Goal: Task Accomplishment & Management: Manage account settings

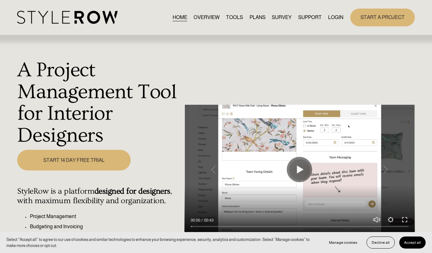
click at [331, 19] on link "LOGIN" at bounding box center [335, 17] width 15 height 9
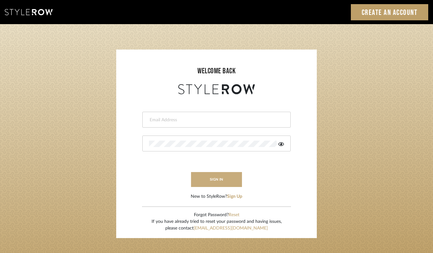
type input "felicia@onyxandoakinteriors.com"
click at [218, 182] on button "sign in" at bounding box center [216, 179] width 51 height 15
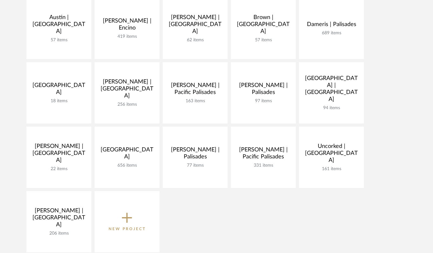
scroll to position [220, 0]
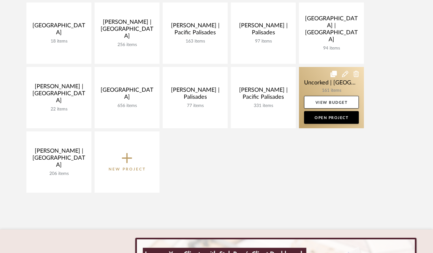
click at [311, 87] on link at bounding box center [331, 97] width 65 height 61
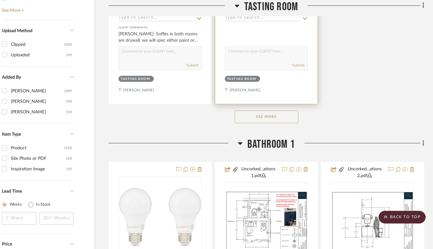
scroll to position [1014, 25]
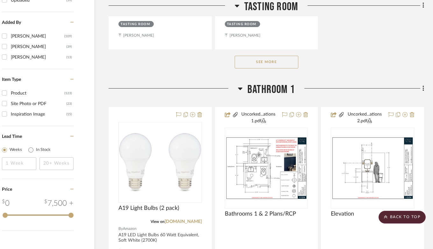
click at [280, 63] on button "See More" at bounding box center [266, 62] width 64 height 13
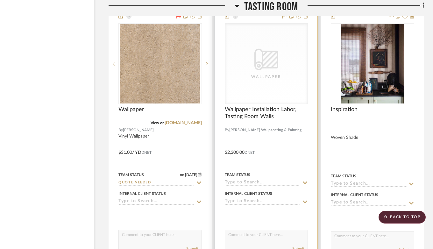
scroll to position [2495, 25]
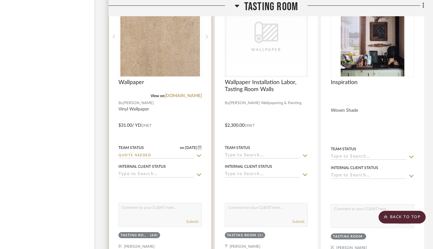
click at [178, 97] on div at bounding box center [160, 122] width 102 height 280
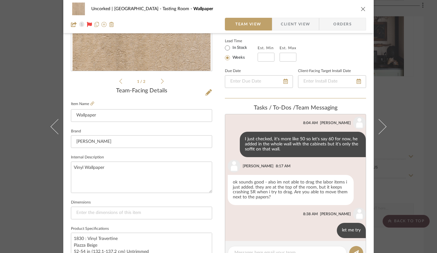
scroll to position [0, 0]
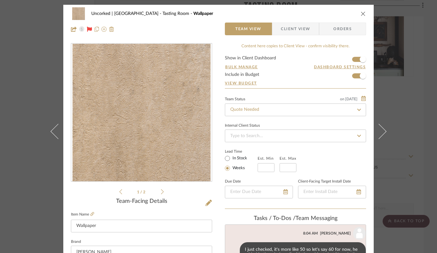
click at [361, 16] on icon "close" at bounding box center [363, 13] width 5 height 5
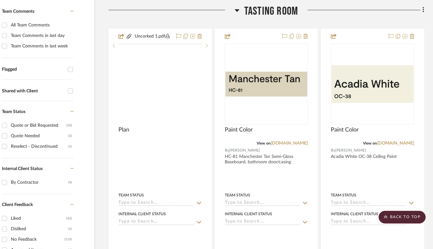
scroll to position [163, 25]
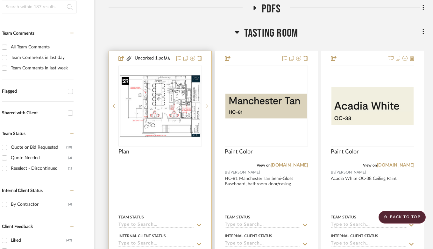
click at [162, 99] on img "0" at bounding box center [160, 105] width 82 height 63
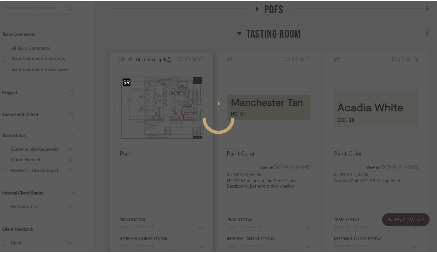
scroll to position [0, 0]
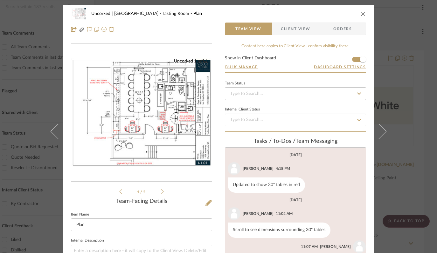
click at [155, 100] on img "0" at bounding box center [141, 113] width 141 height 109
click at [361, 16] on icon "close" at bounding box center [363, 13] width 5 height 5
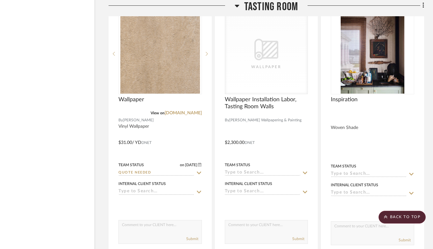
scroll to position [2472, 25]
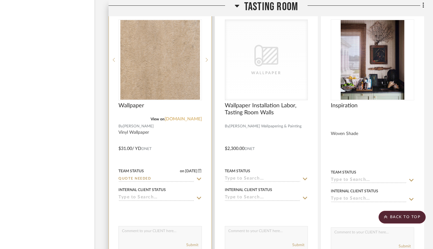
click at [184, 117] on link "[DOMAIN_NAME]" at bounding box center [182, 119] width 37 height 4
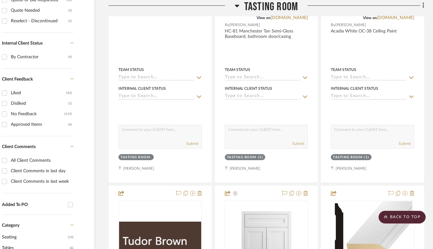
scroll to position [0, 25]
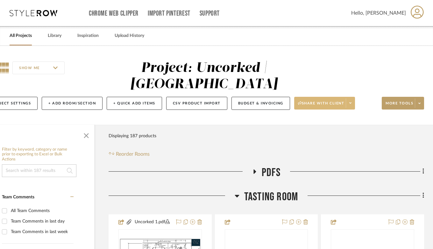
click at [312, 105] on span "Share with client" at bounding box center [321, 106] width 46 height 10
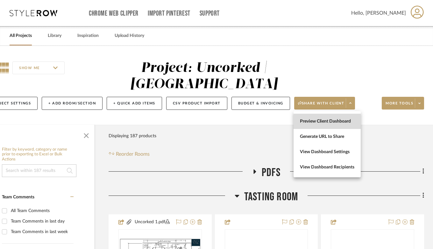
click at [331, 120] on span "Preview Client Dashboard" at bounding box center [327, 121] width 54 height 5
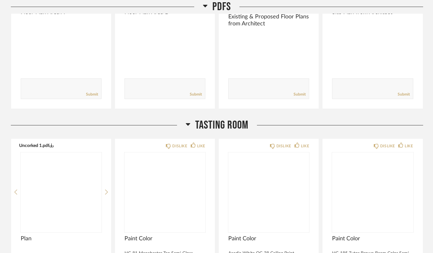
scroll to position [352, 0]
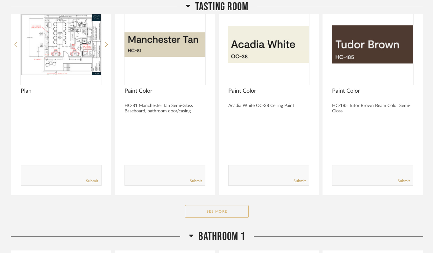
click at [216, 213] on button "See More" at bounding box center [217, 211] width 64 height 13
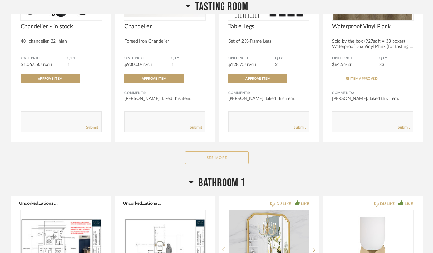
scroll to position [1232, 0]
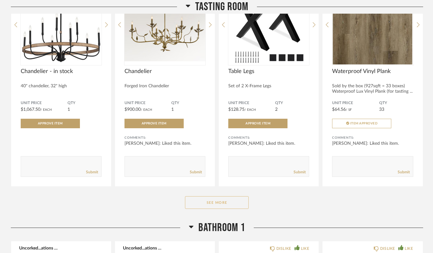
click at [214, 204] on button "See More" at bounding box center [217, 203] width 64 height 13
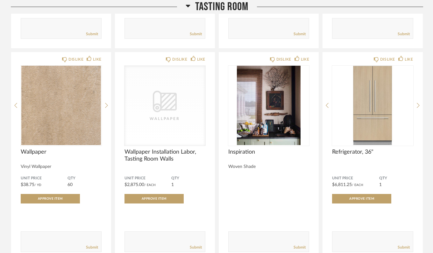
scroll to position [1587, 0]
